Goal: Information Seeking & Learning: Learn about a topic

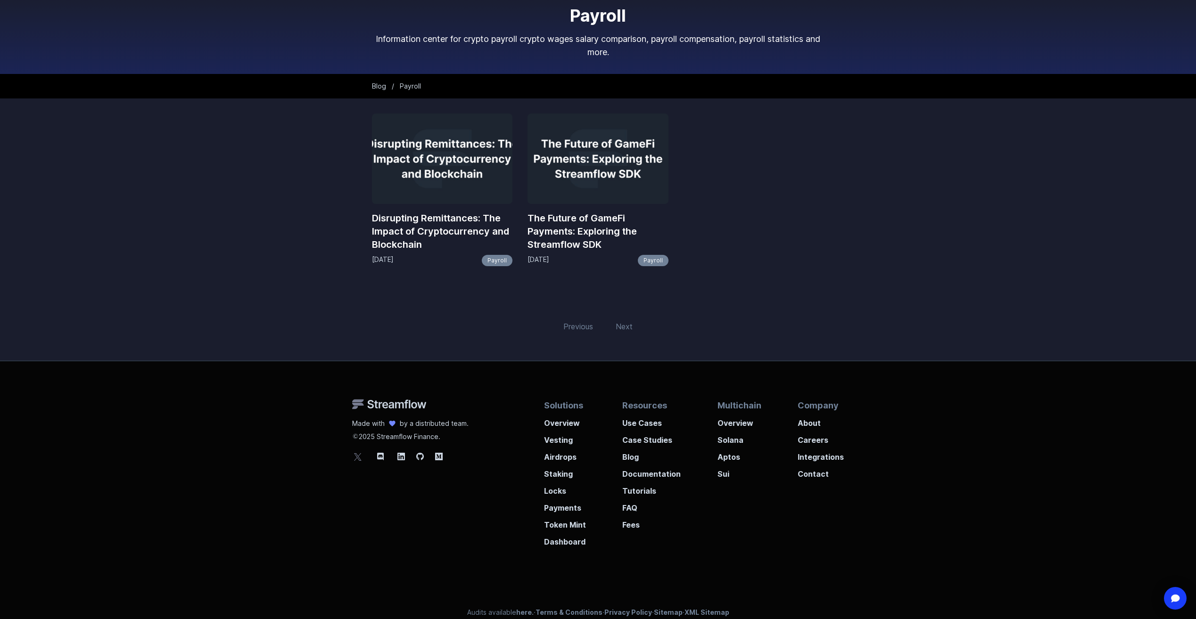
scroll to position [60, 0]
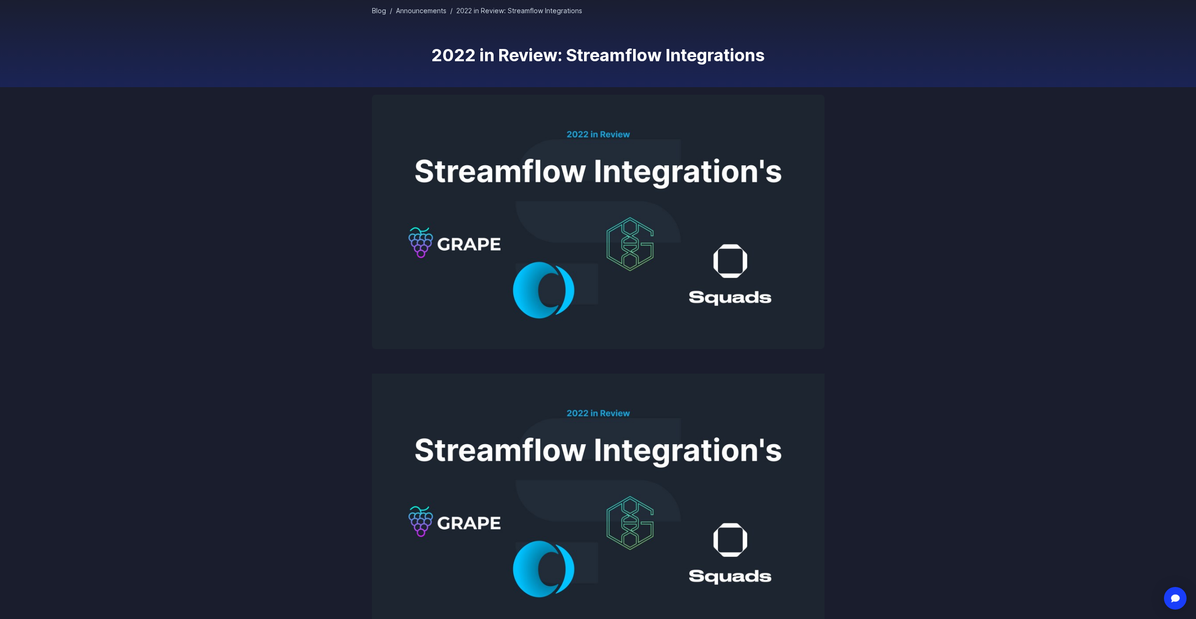
scroll to position [94, 0]
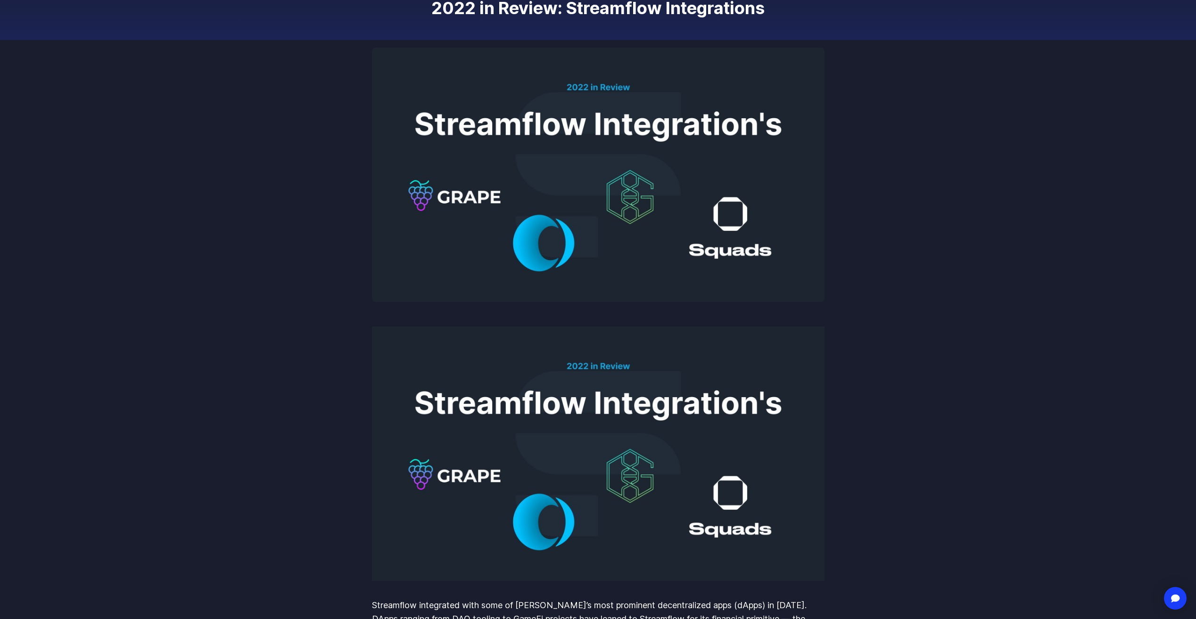
scroll to position [141, 0]
